Goal: Task Accomplishment & Management: Manage account settings

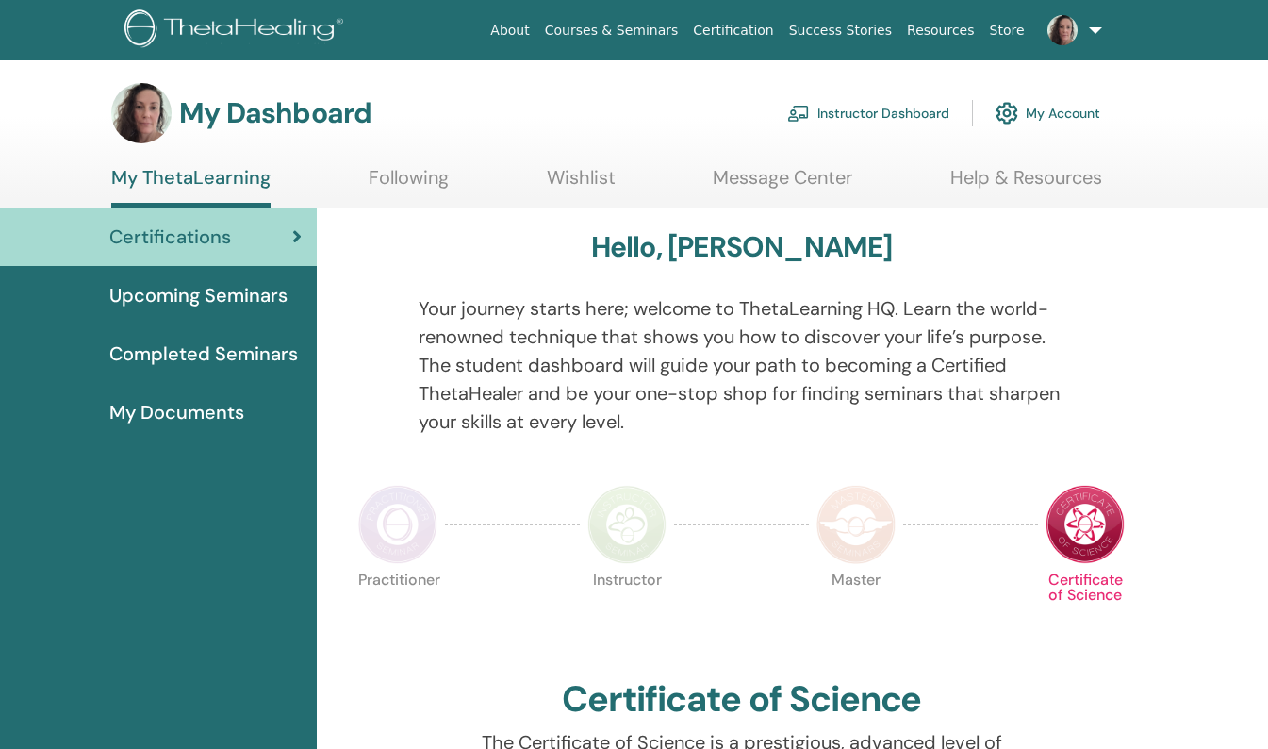
click at [870, 110] on link "Instructor Dashboard" at bounding box center [868, 112] width 162 height 41
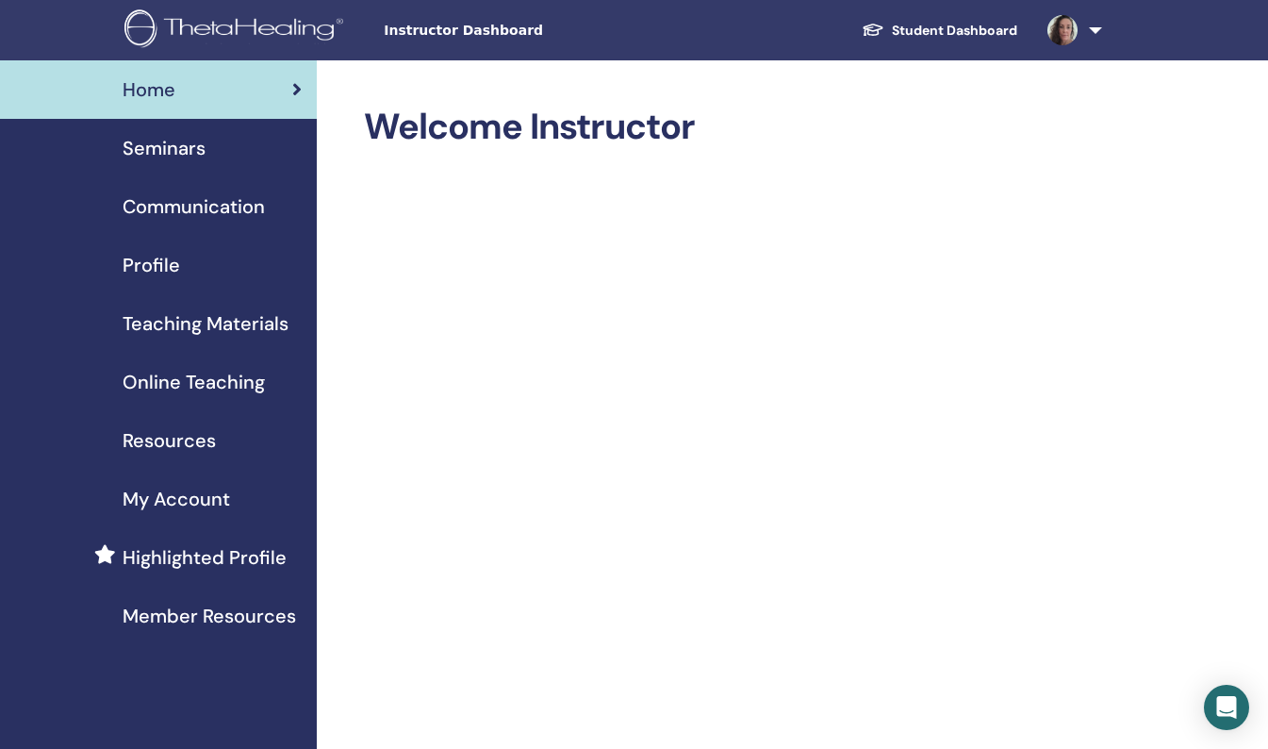
click at [146, 93] on span "Home" at bounding box center [149, 89] width 53 height 28
click at [166, 261] on span "Profile" at bounding box center [152, 265] width 58 height 28
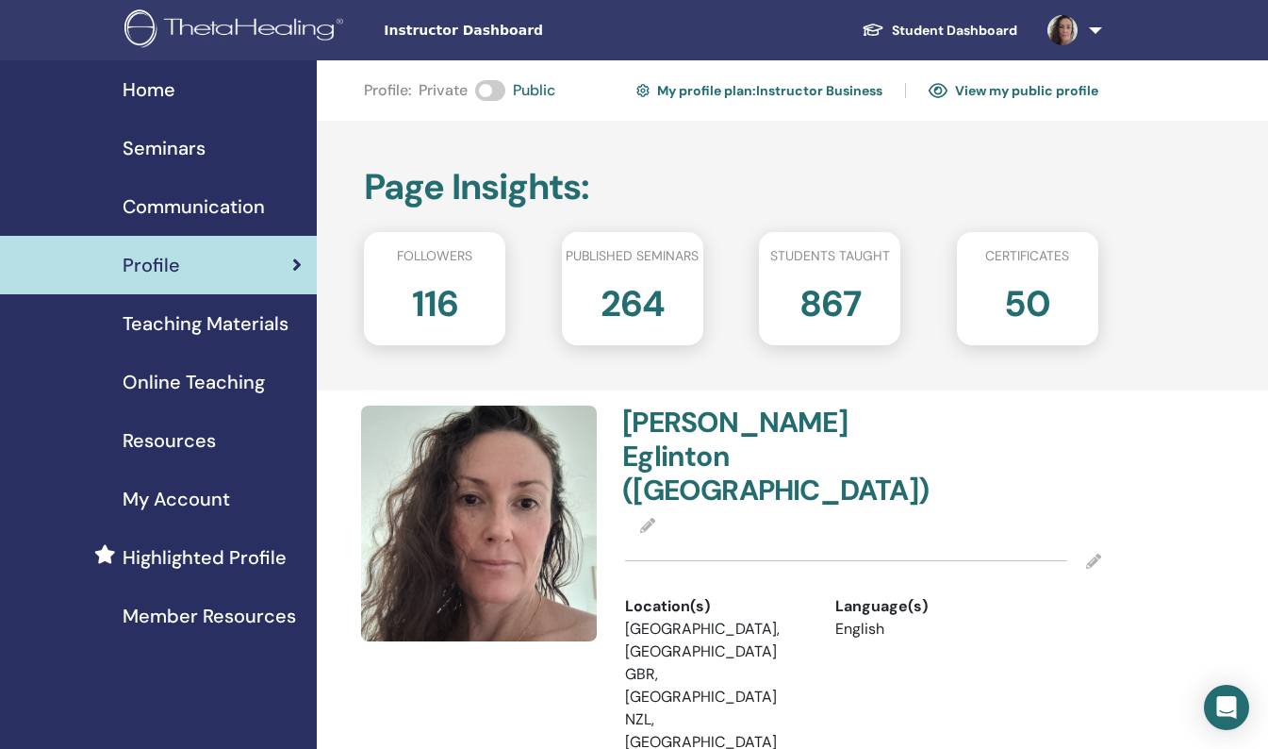
click at [475, 535] on img at bounding box center [479, 523] width 236 height 236
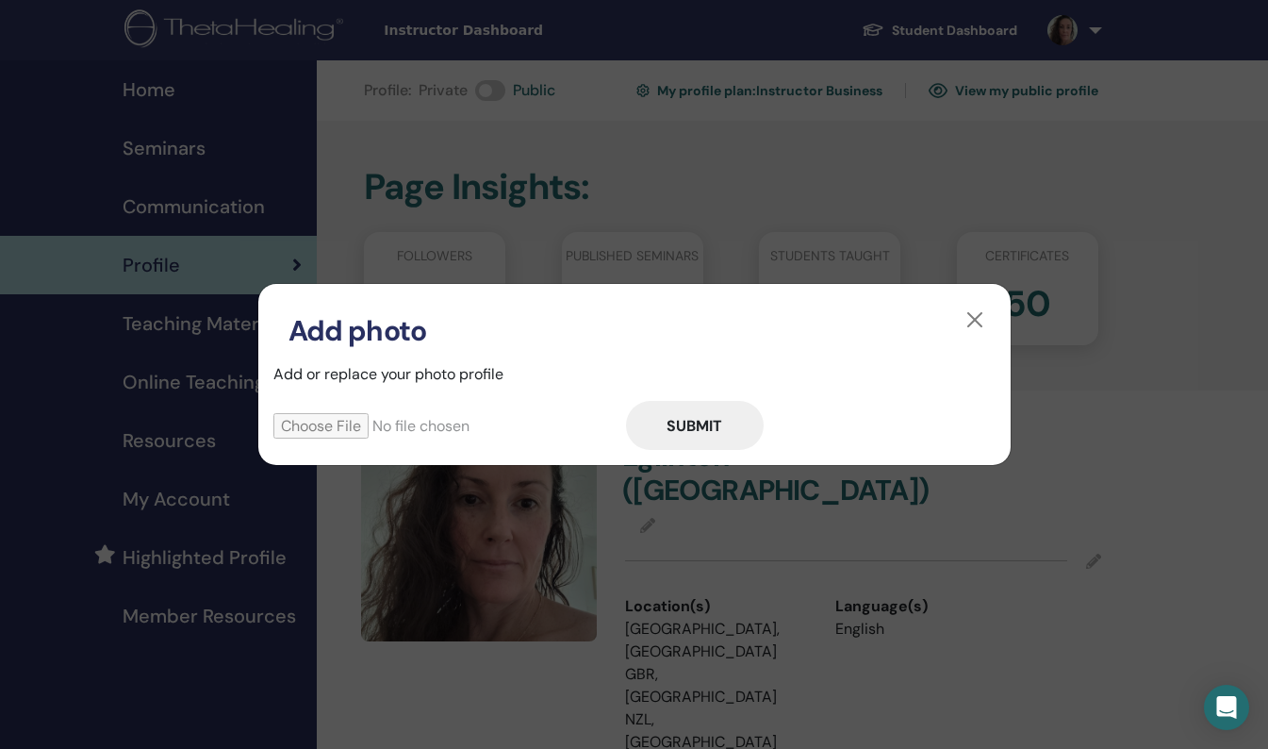
click at [353, 421] on input "file" at bounding box center [449, 425] width 353 height 25
type input "**********"
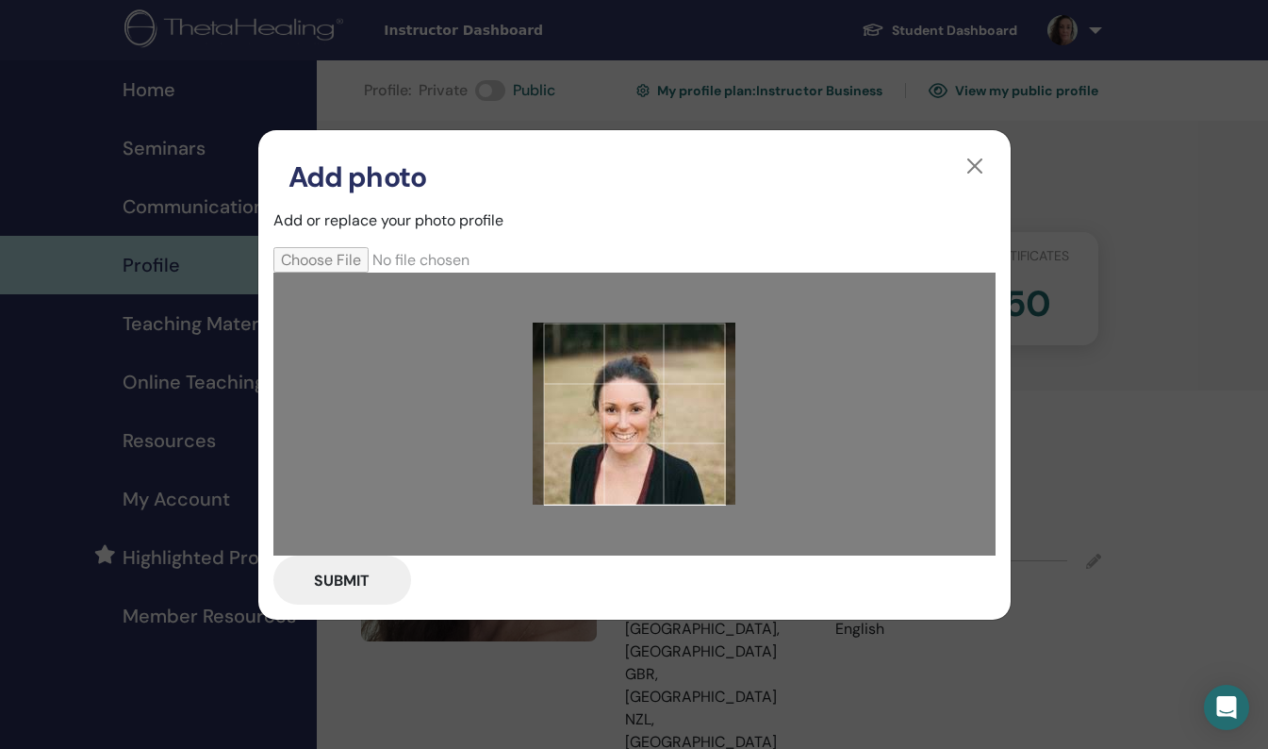
click at [364, 588] on button "Submit" at bounding box center [342, 579] width 138 height 49
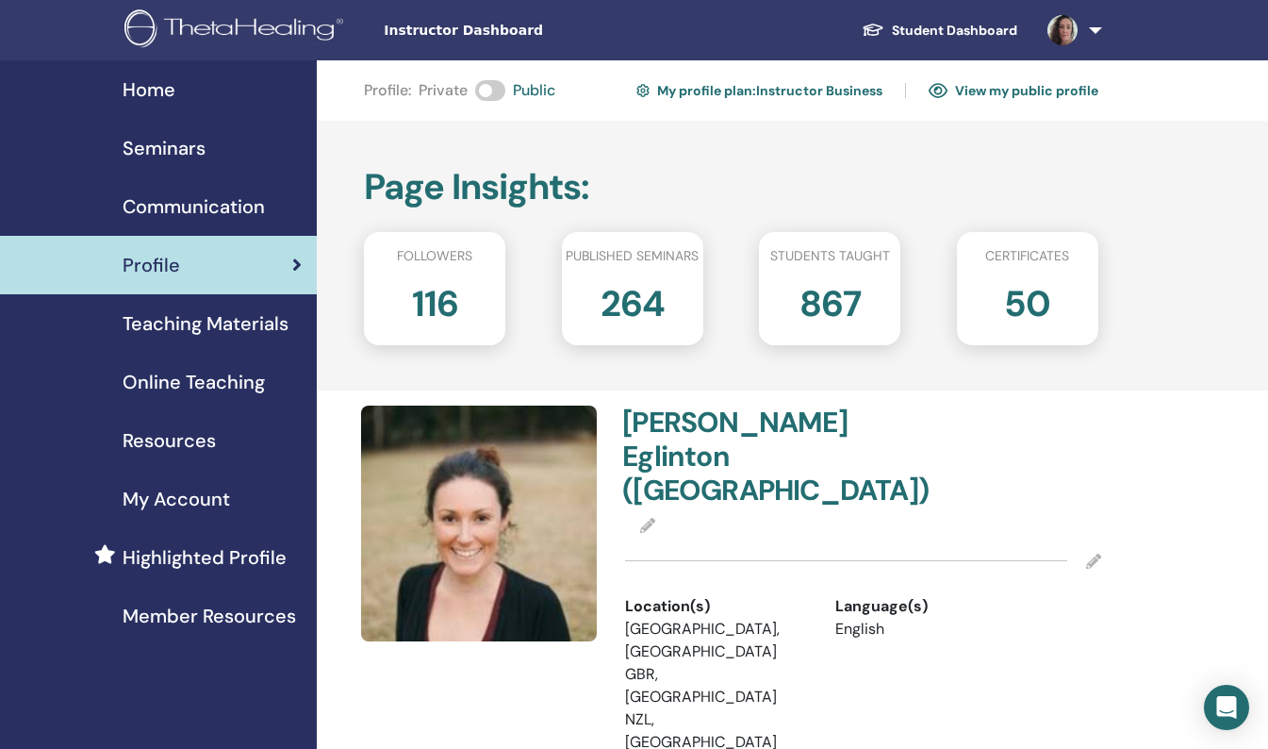
click at [146, 84] on span "Home" at bounding box center [149, 89] width 53 height 28
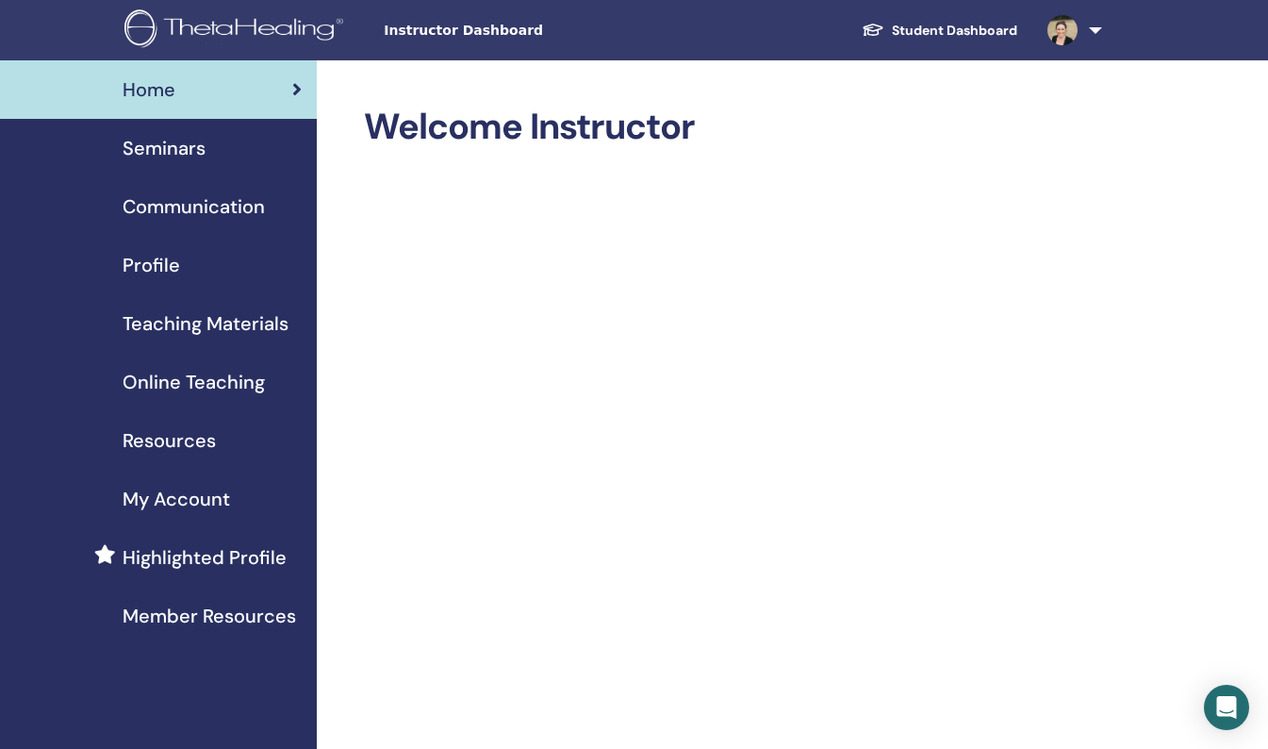
click at [183, 91] on div "Home" at bounding box center [158, 89] width 287 height 28
click at [225, 34] on img at bounding box center [236, 30] width 225 height 42
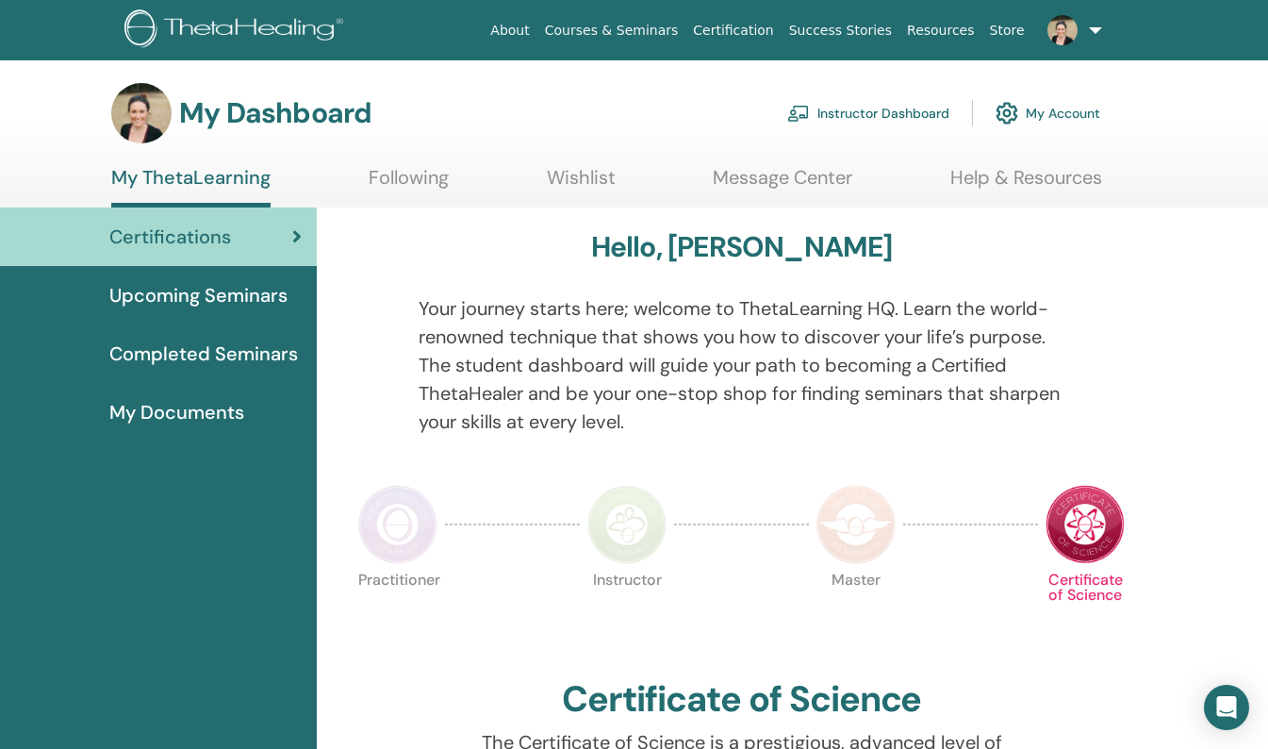
click at [900, 116] on link "Instructor Dashboard" at bounding box center [868, 112] width 162 height 41
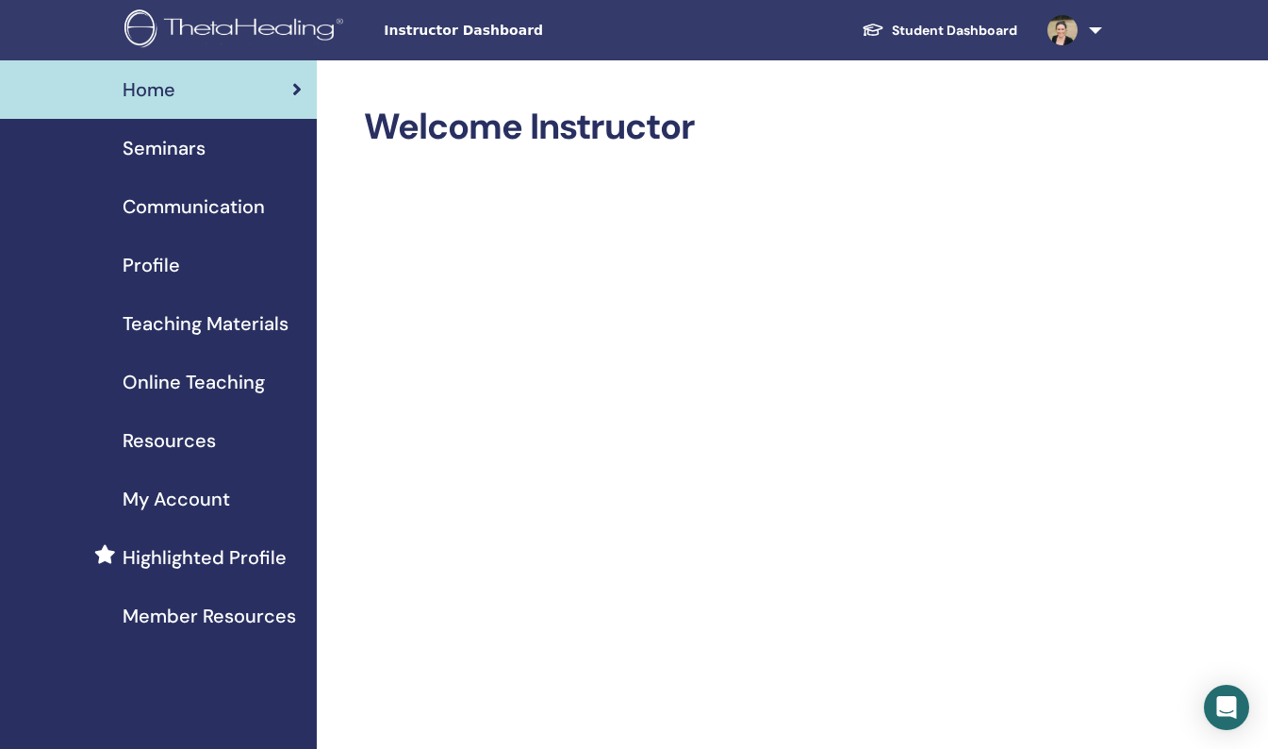
click at [154, 267] on span "Profile" at bounding box center [152, 265] width 58 height 28
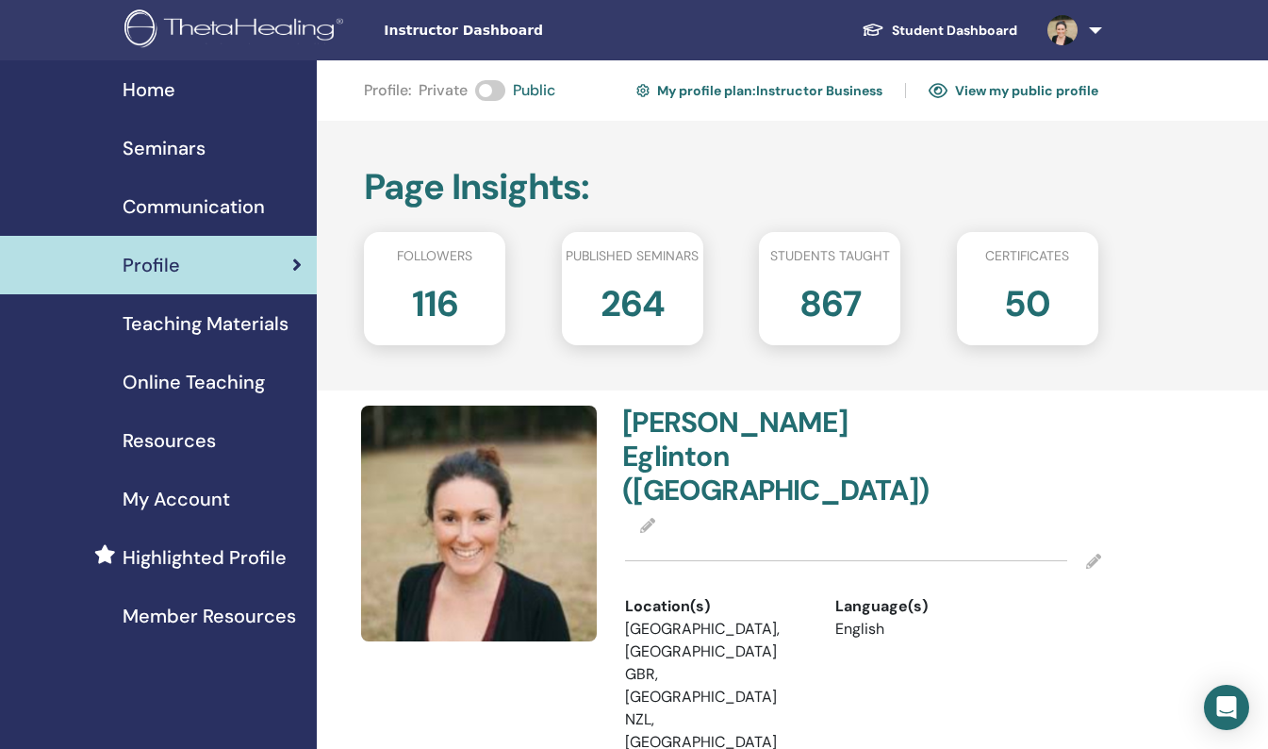
click at [410, 498] on img at bounding box center [479, 523] width 236 height 236
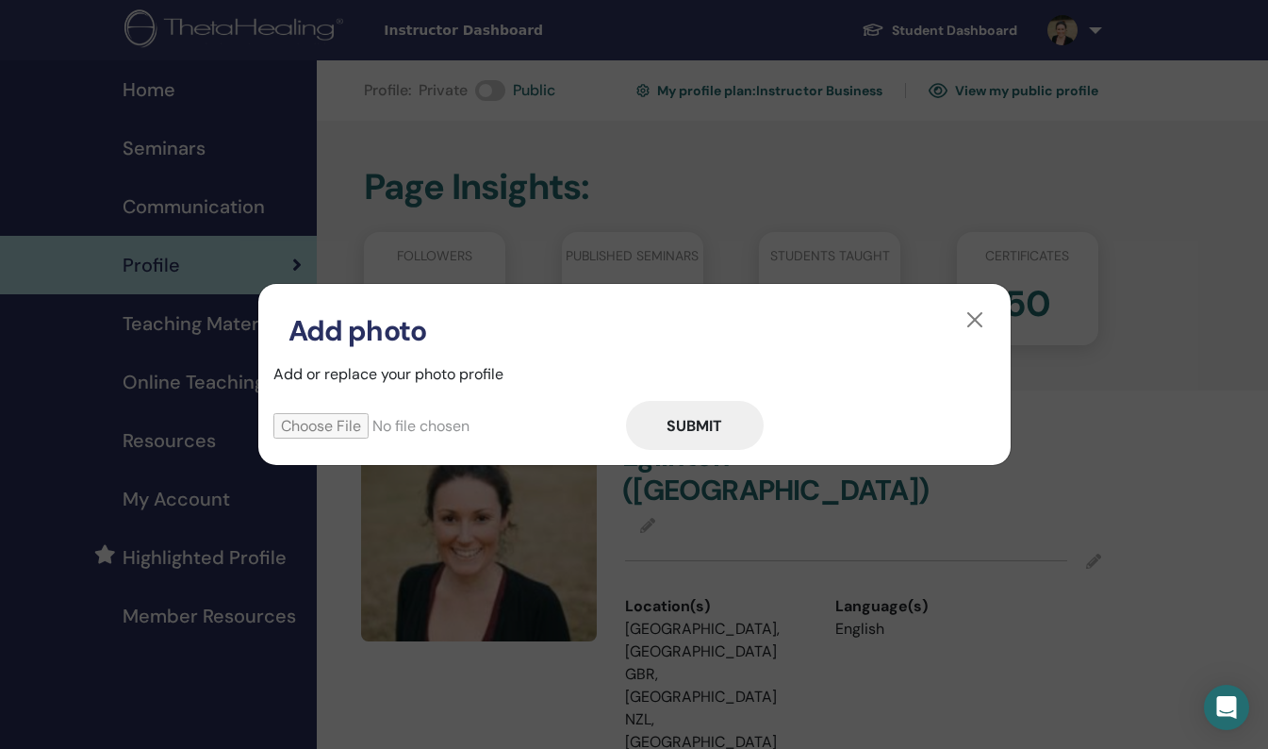
click at [355, 421] on input "file" at bounding box center [449, 425] width 353 height 25
click at [970, 315] on button "button" at bounding box center [975, 320] width 30 height 30
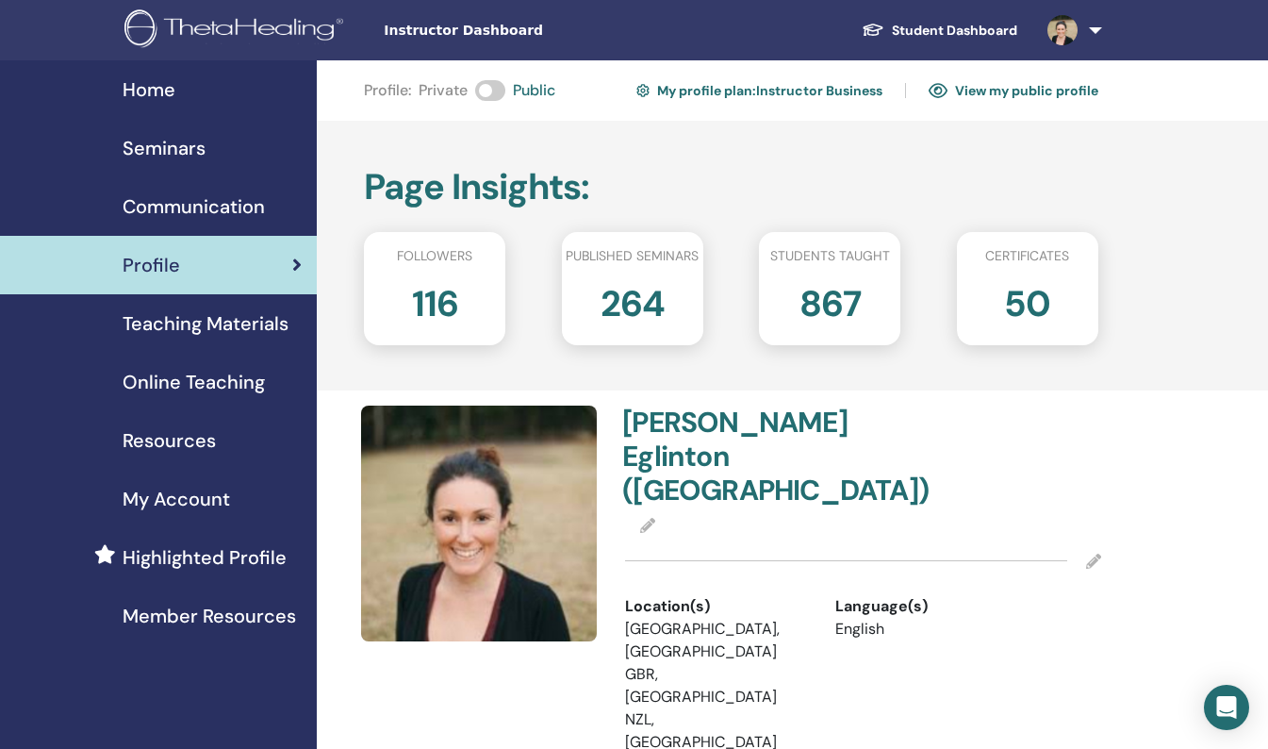
click at [467, 528] on img at bounding box center [479, 523] width 236 height 236
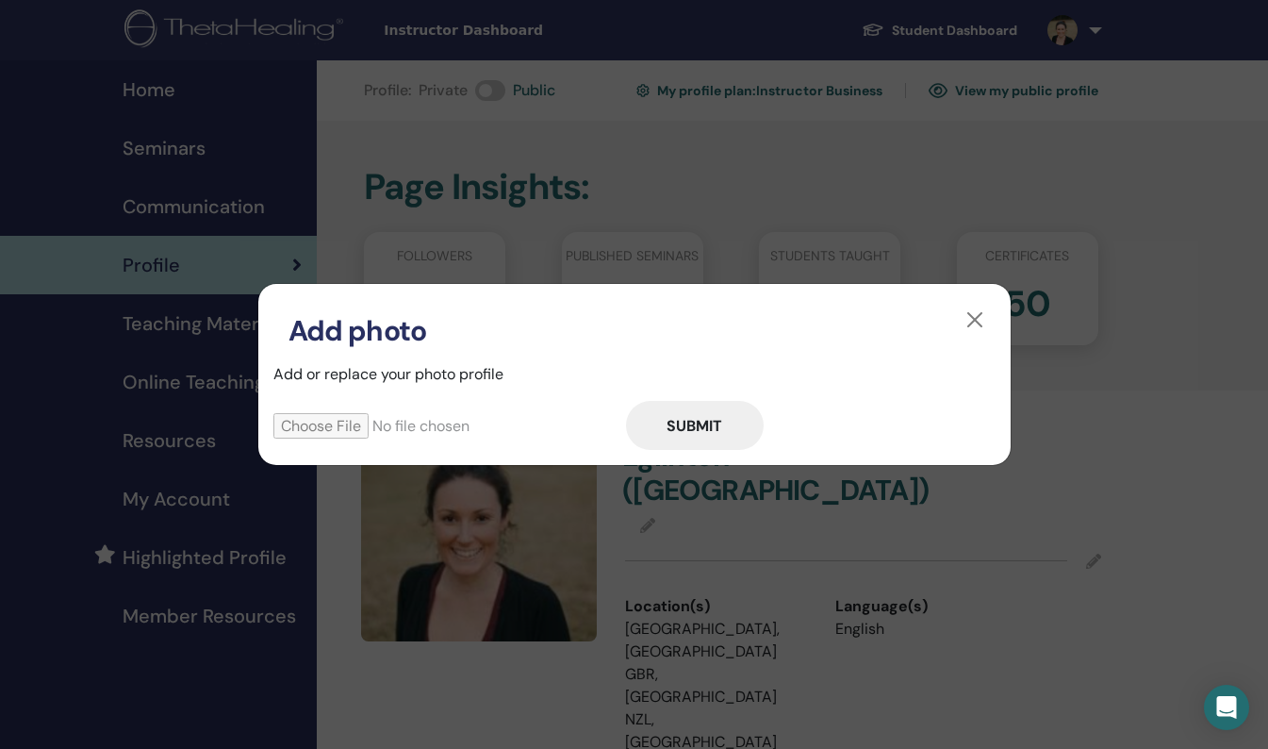
click at [333, 426] on input "file" at bounding box center [449, 425] width 353 height 25
type input "**********"
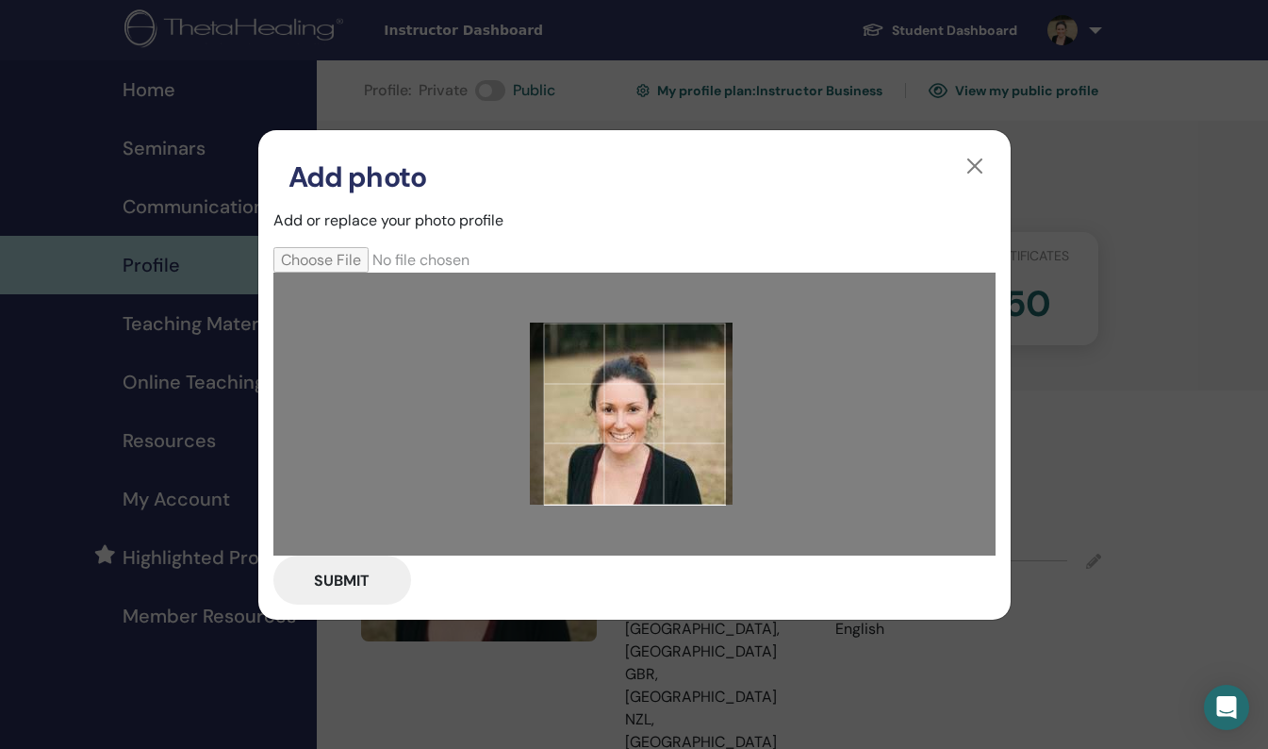
drag, startPoint x: 638, startPoint y: 410, endPoint x: 635, endPoint y: 427, distance: 17.2
click at [635, 427] on div at bounding box center [634, 413] width 182 height 182
drag, startPoint x: 635, startPoint y: 429, endPoint x: 638, endPoint y: 391, distance: 37.8
click at [638, 391] on div at bounding box center [634, 413] width 182 height 182
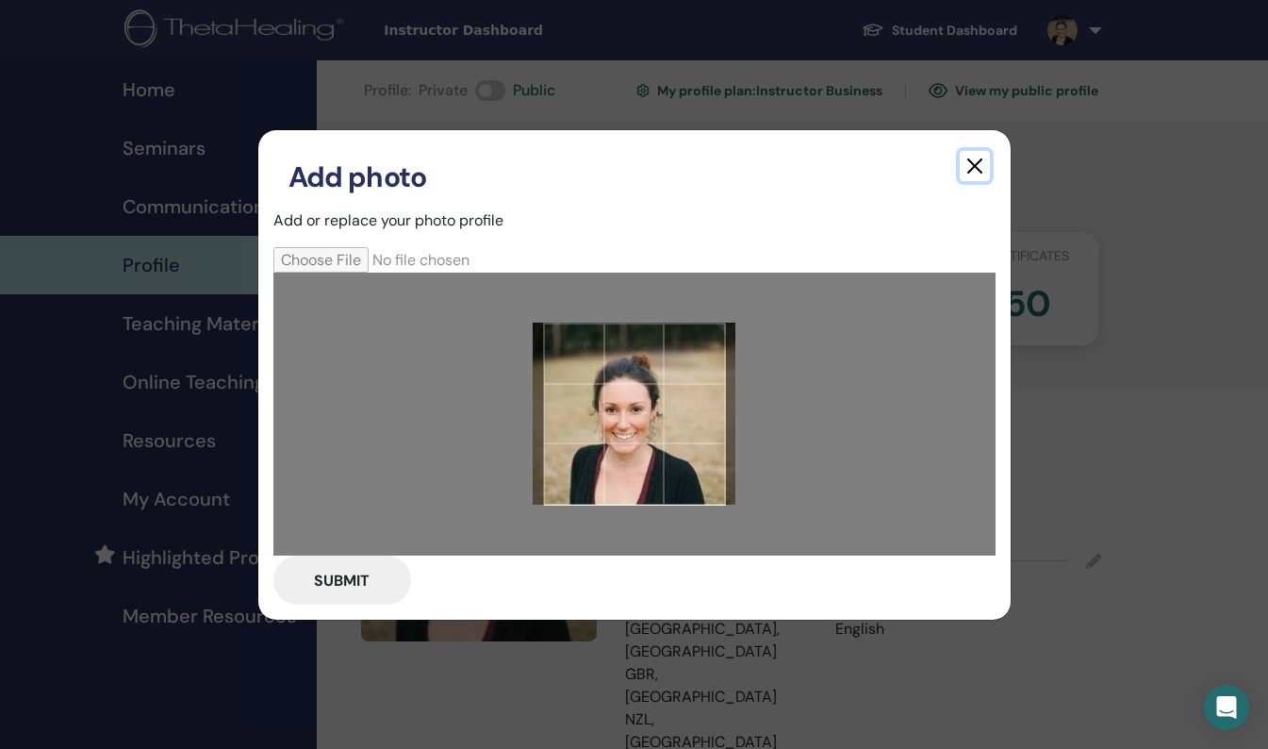
click at [964, 158] on button "button" at bounding box center [975, 166] width 30 height 30
